Goal: Task Accomplishment & Management: Complete application form

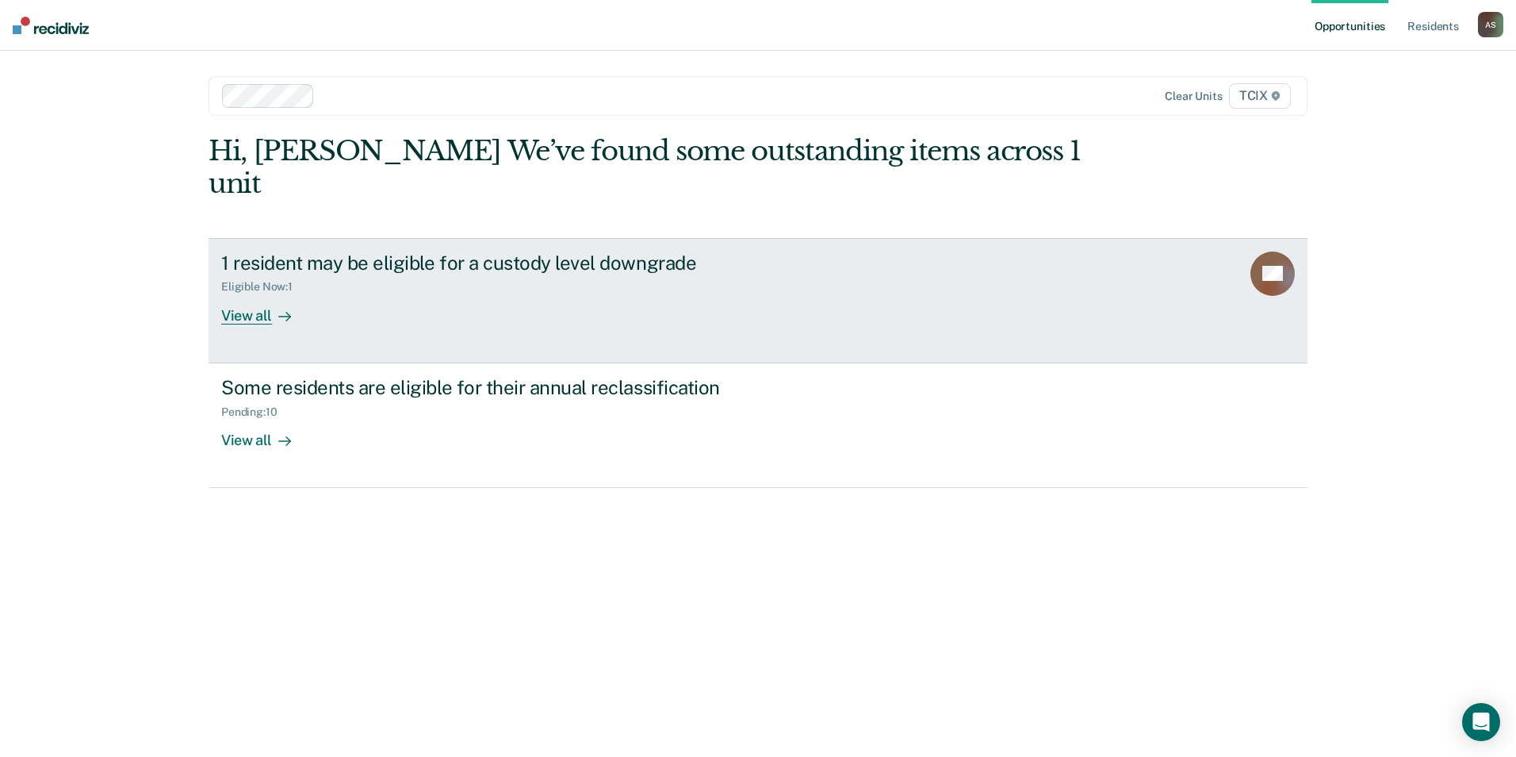
click at [487, 251] on div "1 resident may be eligible for a custody level downgrade" at bounding box center [499, 262] width 557 height 23
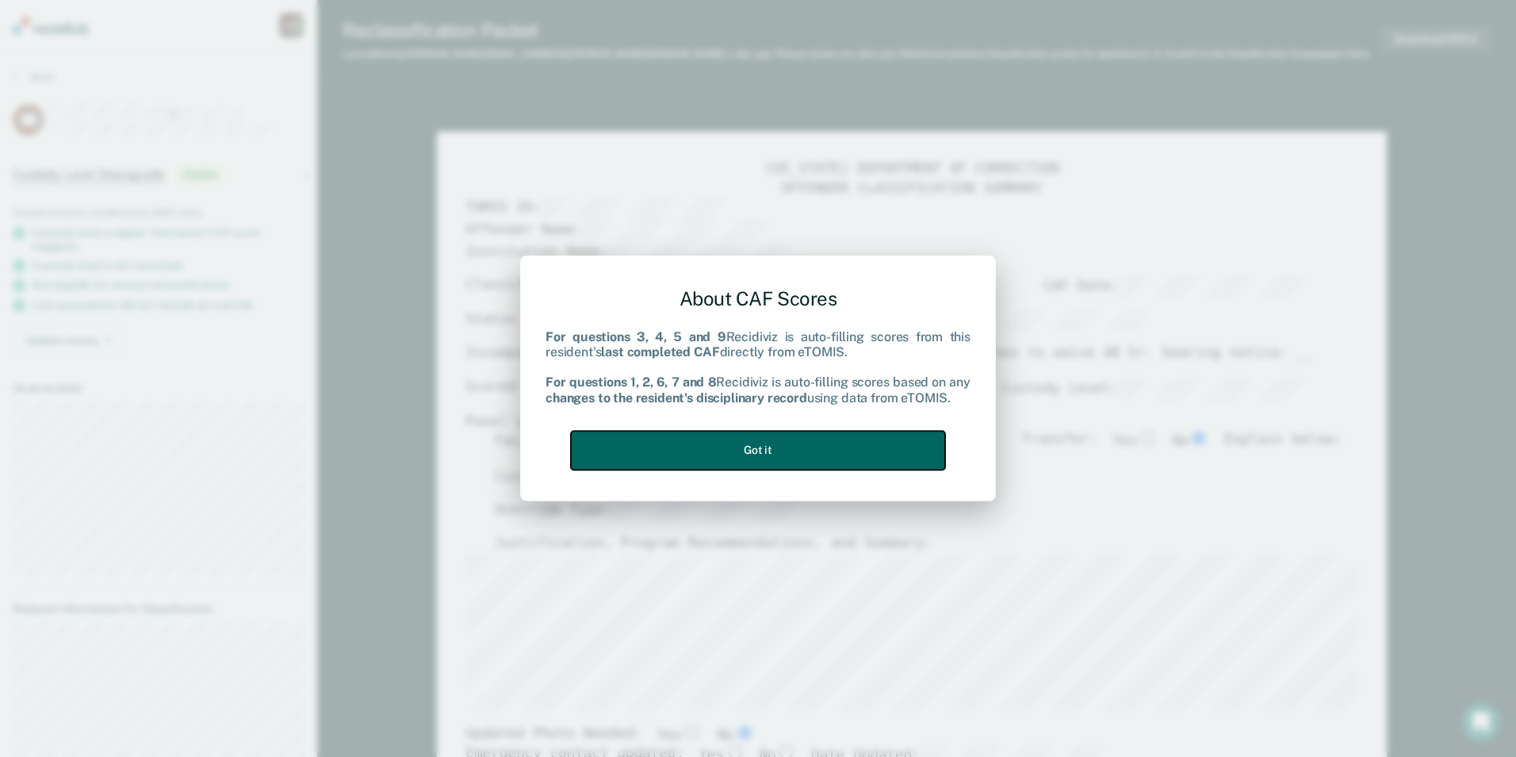
click at [806, 445] on button "Got it" at bounding box center [758, 450] width 374 height 39
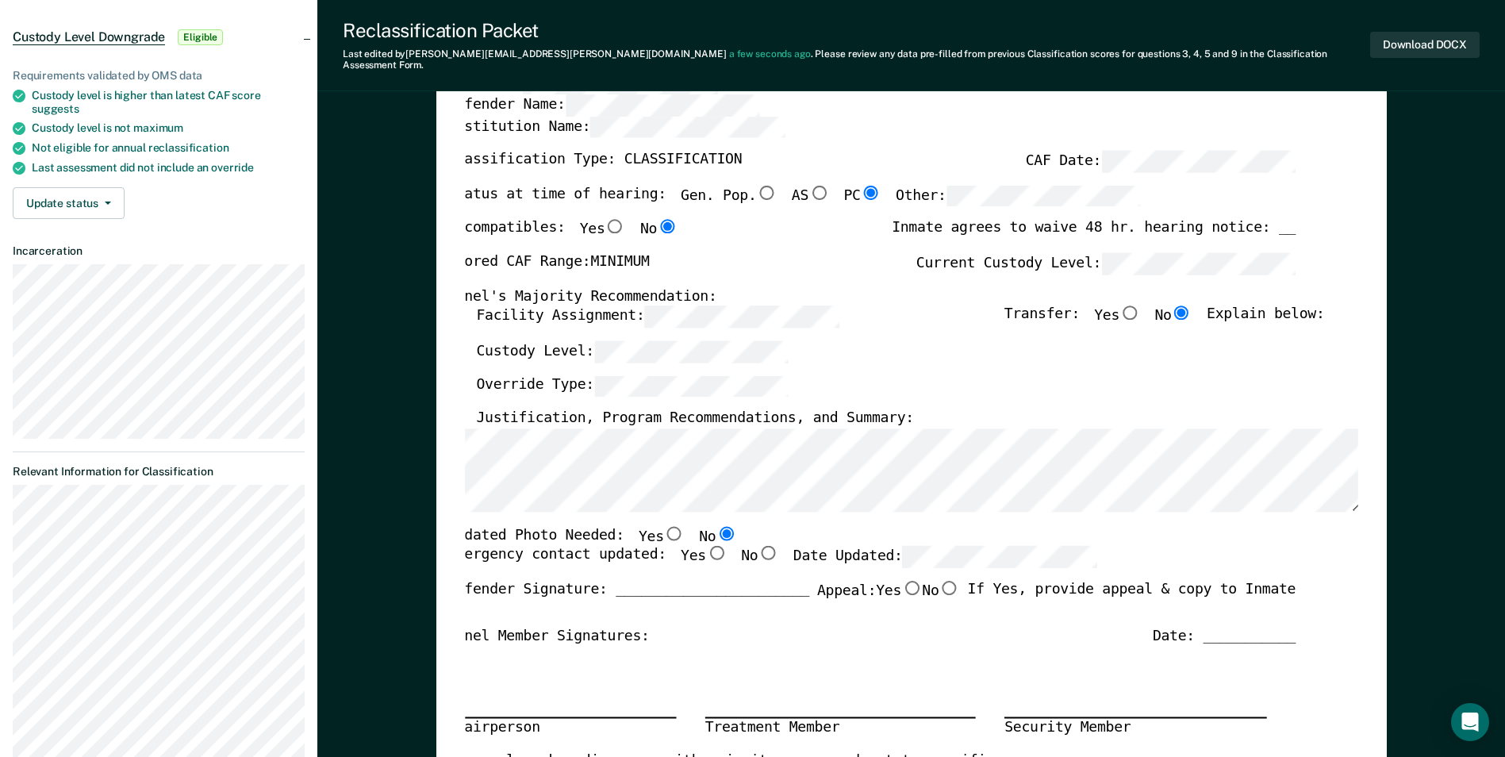
scroll to position [159, 0]
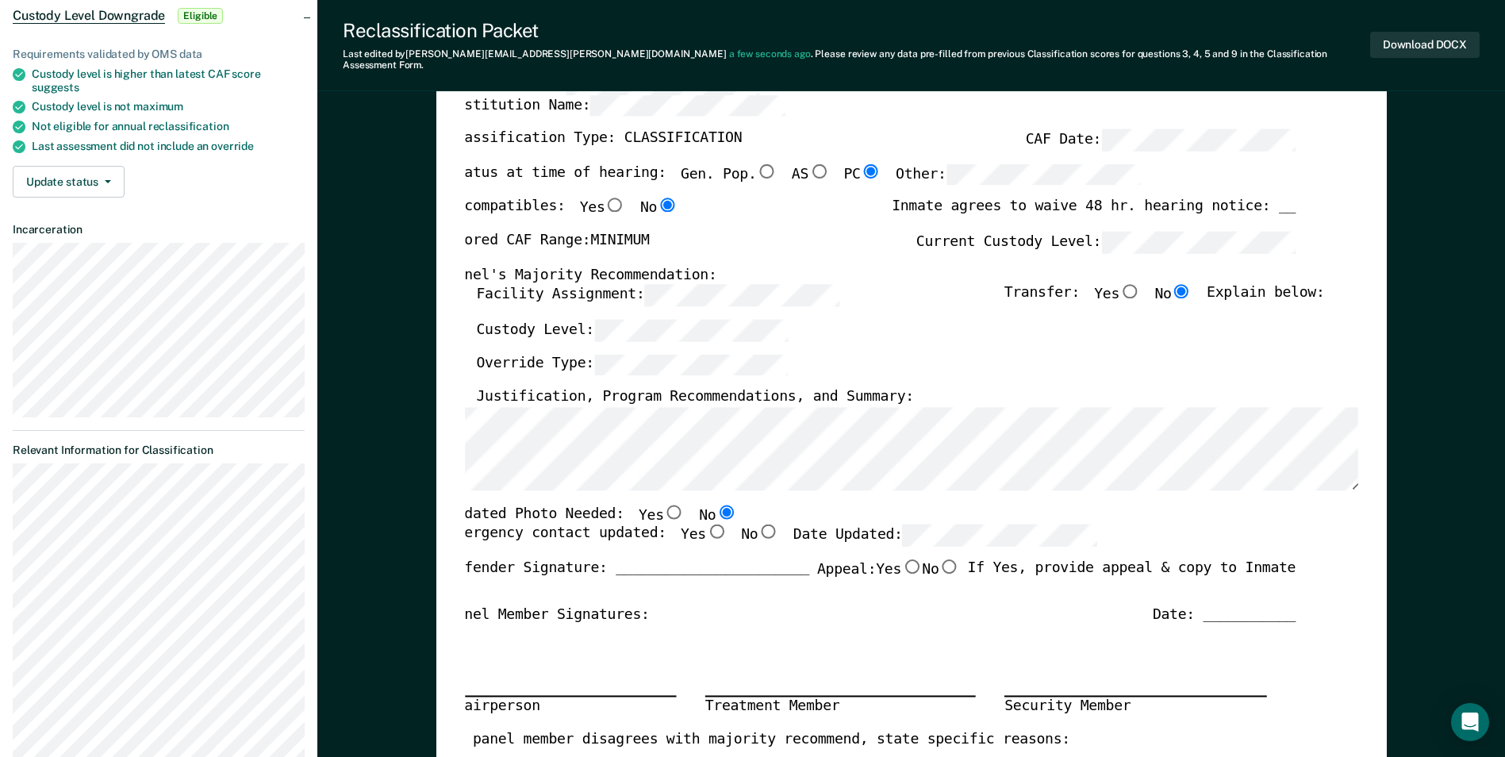
click at [706, 524] on input "Yes" at bounding box center [716, 531] width 21 height 14
type textarea "x"
radio input "true"
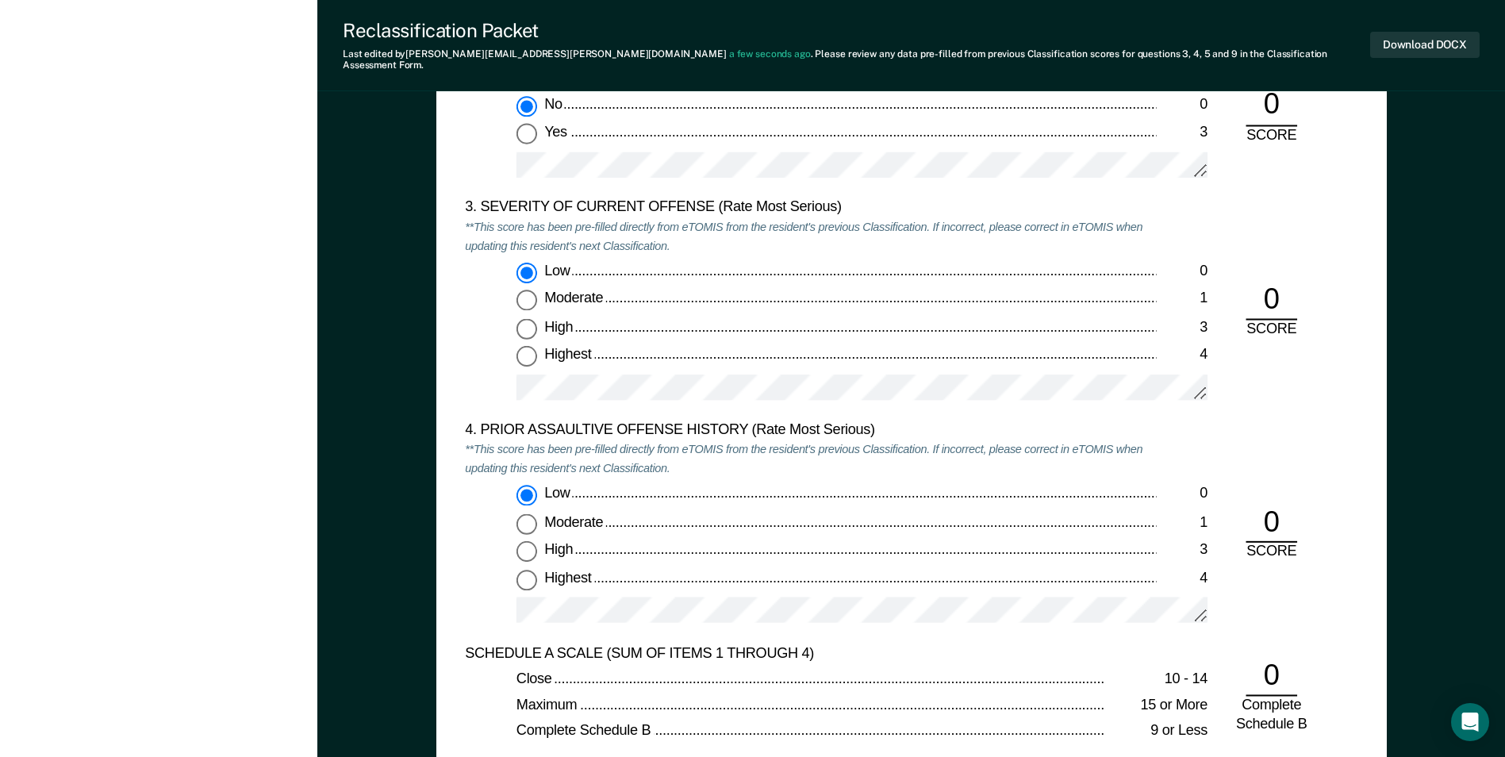
scroll to position [1904, 0]
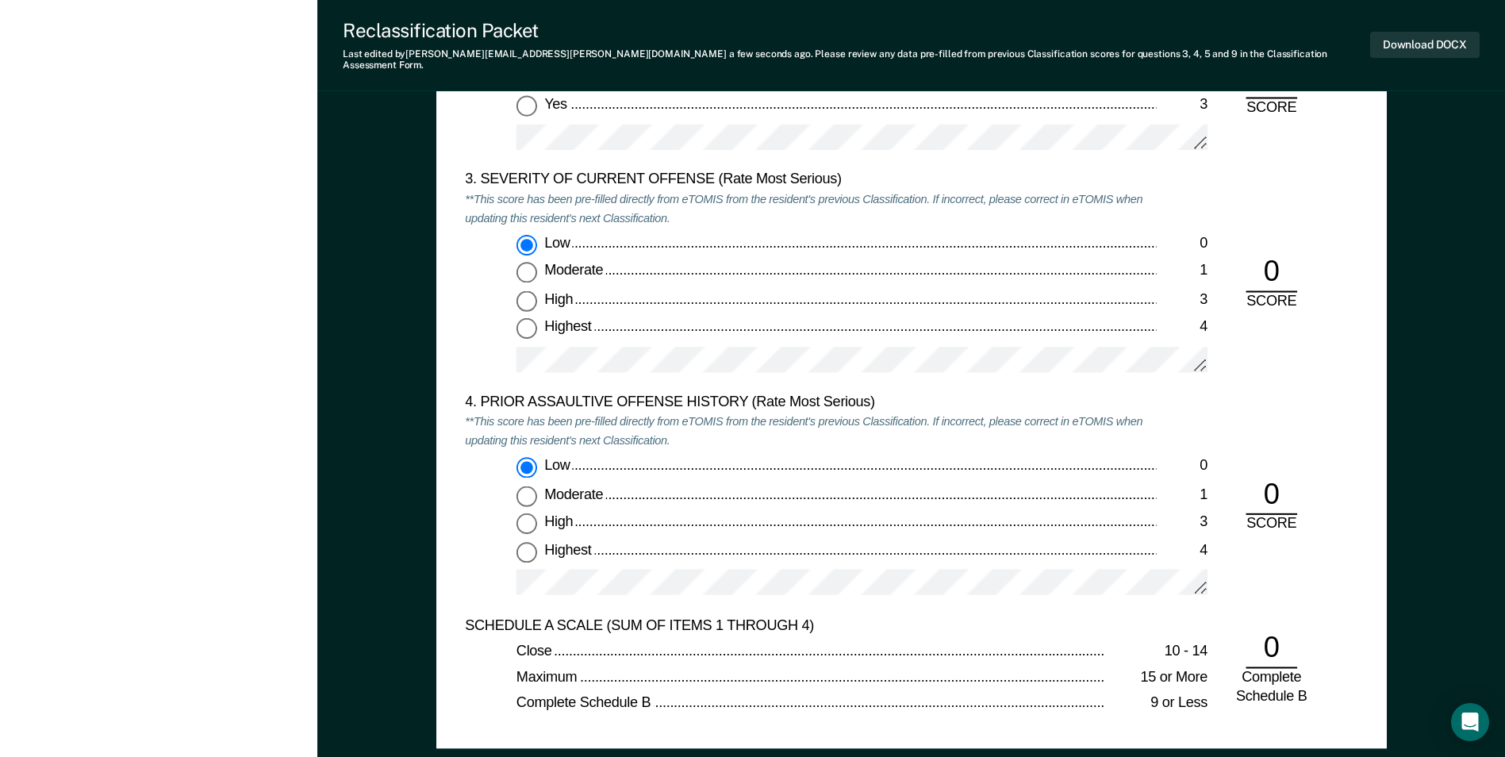
click at [971, 424] on div "4. PRIOR ASSAULTIVE OFFENSE HISTORY (Rate Most Serious) **This score has been p…" at bounding box center [810, 504] width 691 height 222
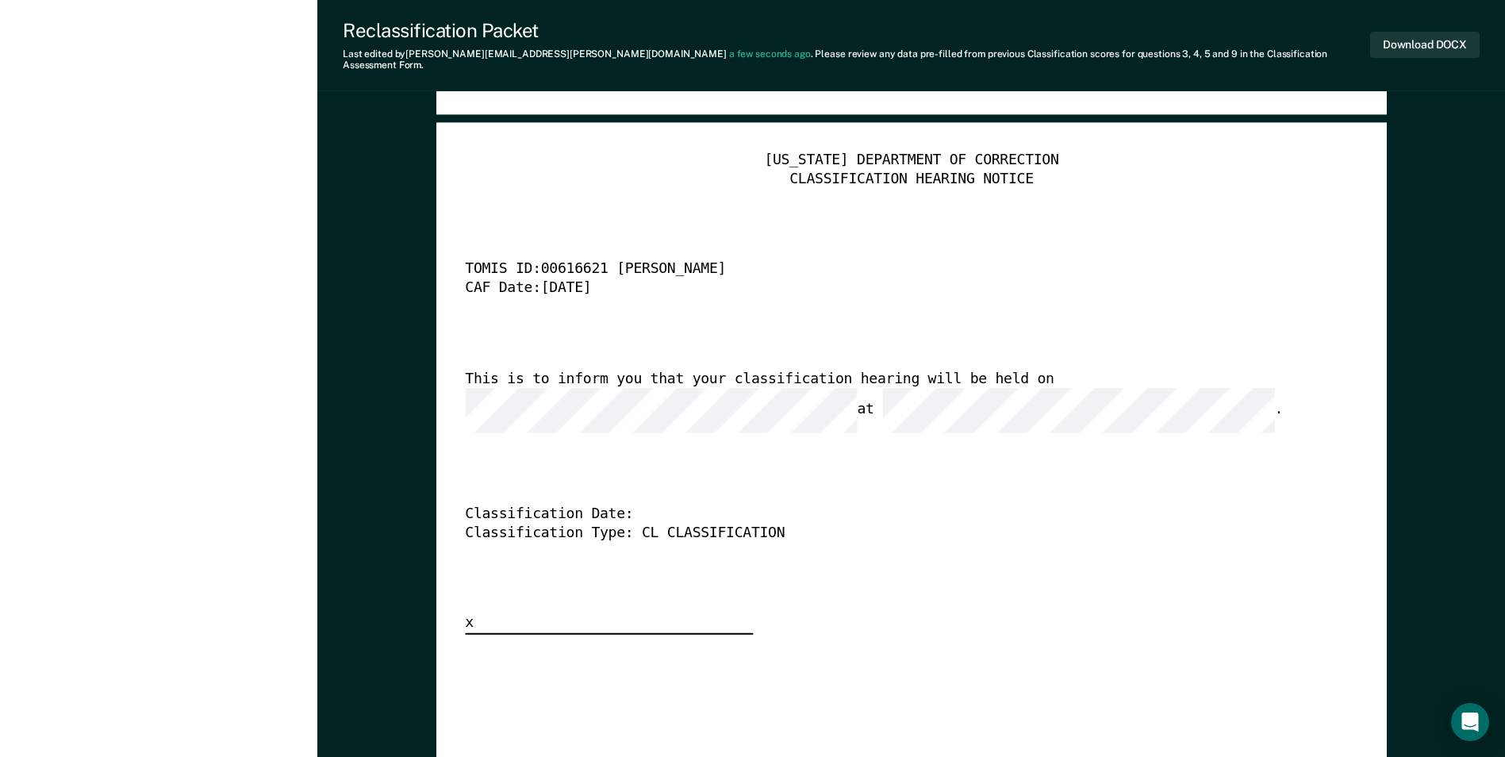
scroll to position [3886, 0]
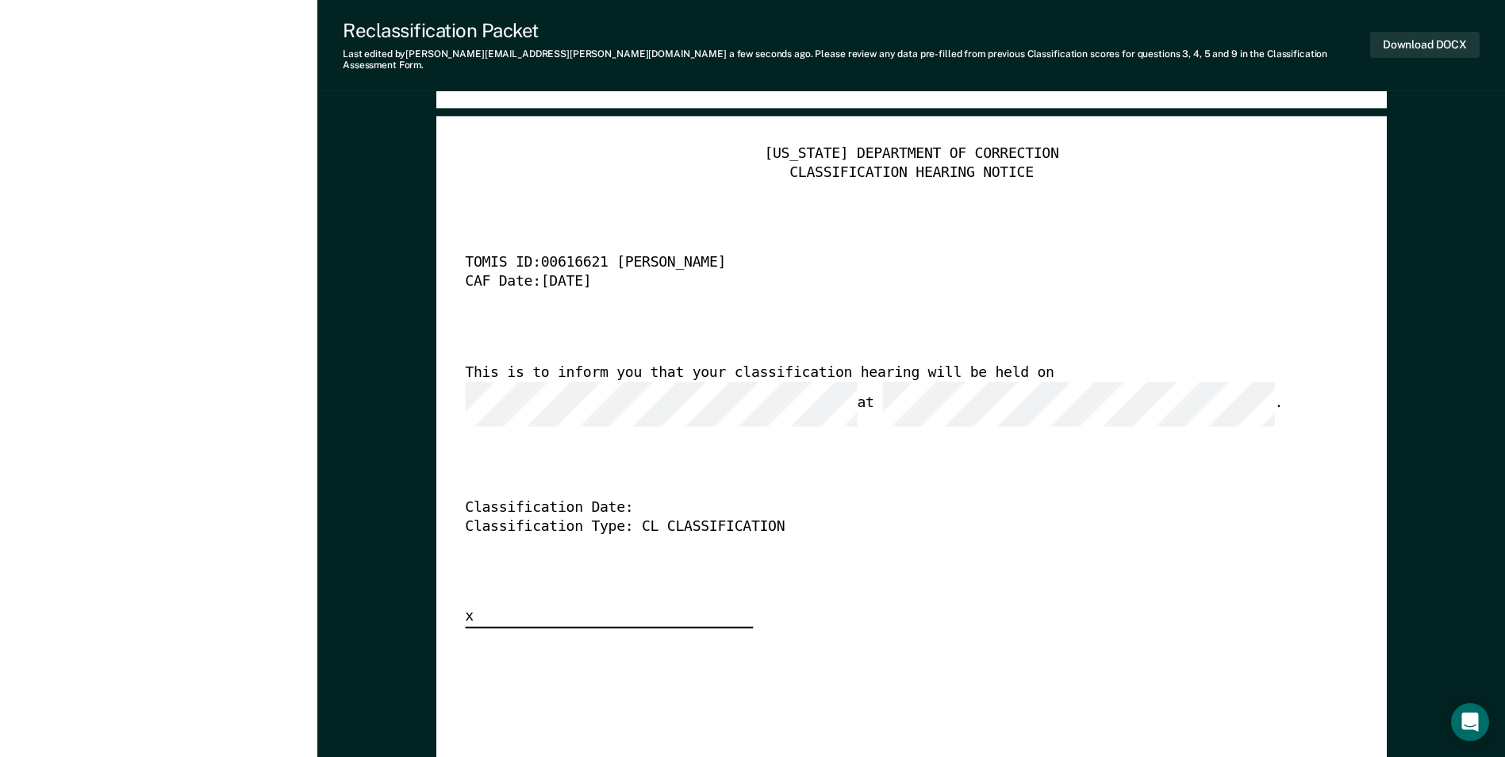
click at [1060, 351] on div "[US_STATE] DEPARTMENT OF CORRECTION CLASSIFICATION HEARING NOTICE TOMIS ID: 006…" at bounding box center [911, 386] width 892 height 483
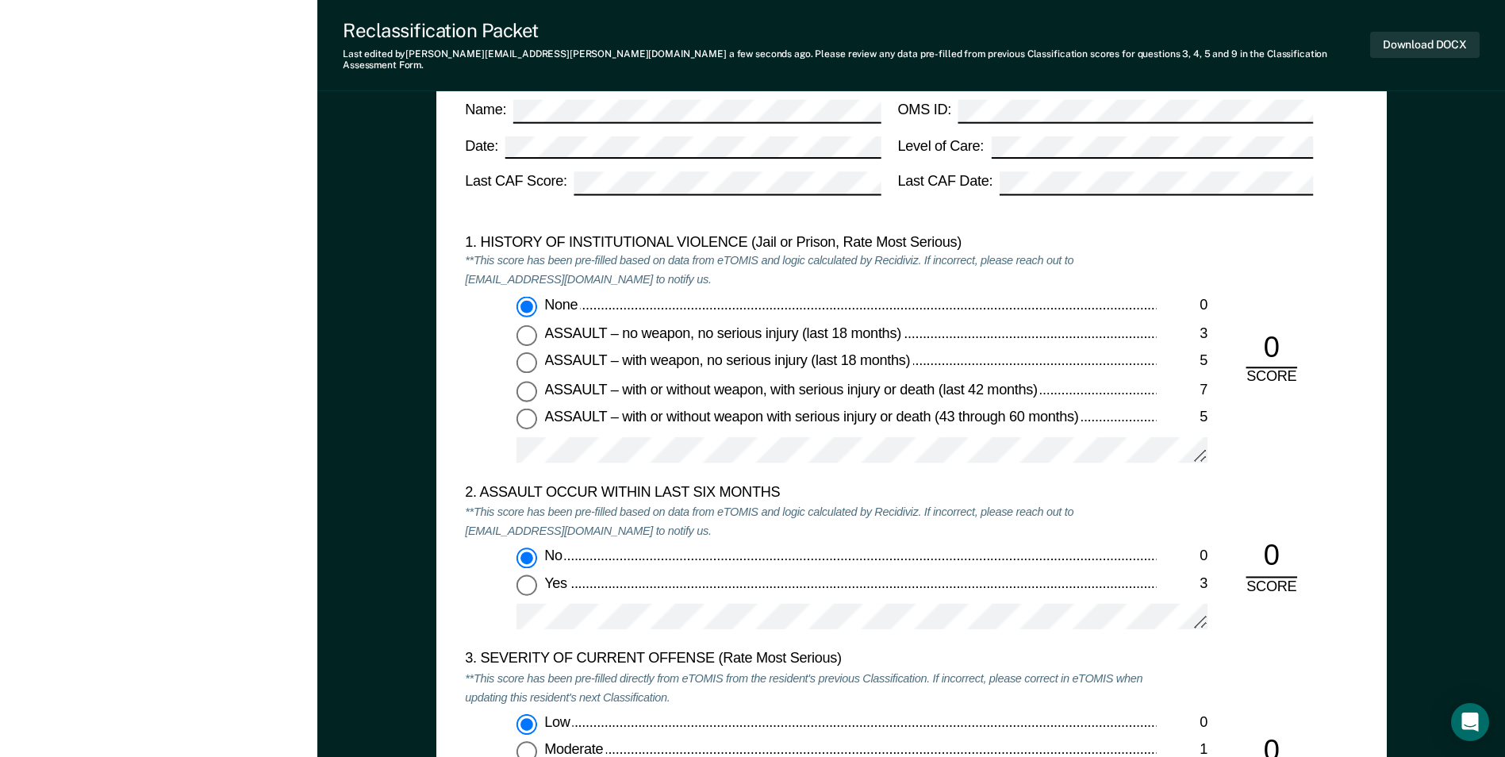
scroll to position [0, 0]
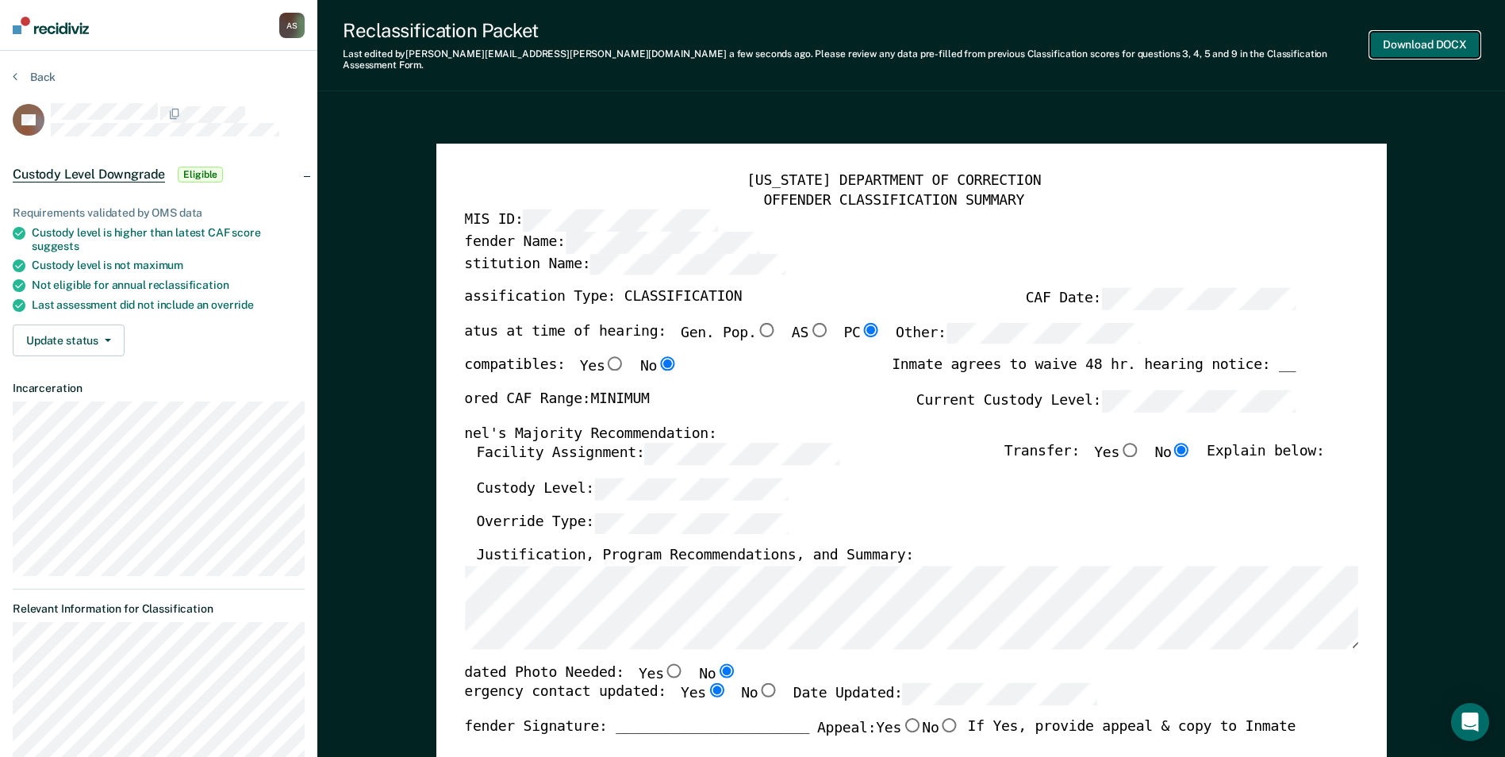
click at [1391, 32] on button "Download DOCX" at bounding box center [1424, 45] width 109 height 26
type textarea "x"
